Goal: Transaction & Acquisition: Purchase product/service

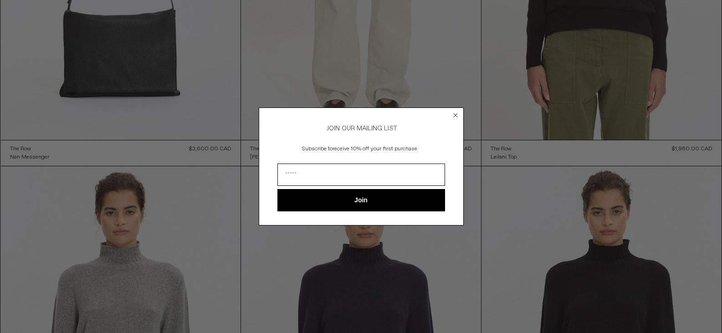
click at [460, 110] on form "JOIN OUR MAILING LIST Subscribe to receive 10% off your first purchase Join ***…" at bounding box center [361, 165] width 205 height 117
click at [458, 111] on circle "Close dialog" at bounding box center [455, 115] width 9 height 9
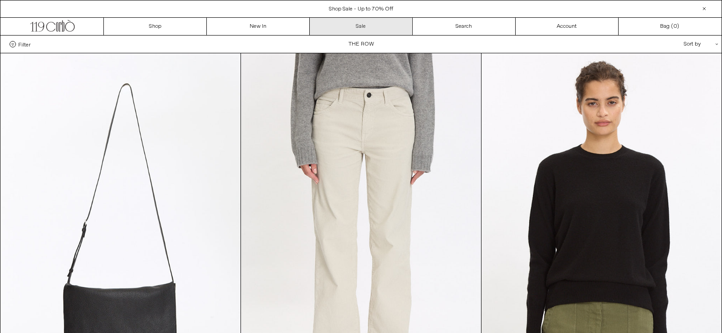
click at [362, 21] on link "Sale" at bounding box center [361, 26] width 103 height 17
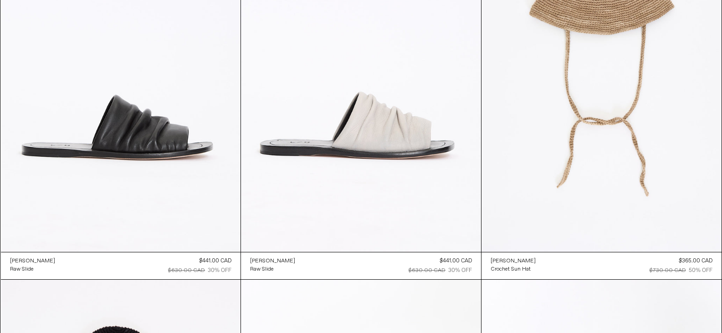
scroll to position [956, 0]
